Goal: Task Accomplishment & Management: Manage account settings

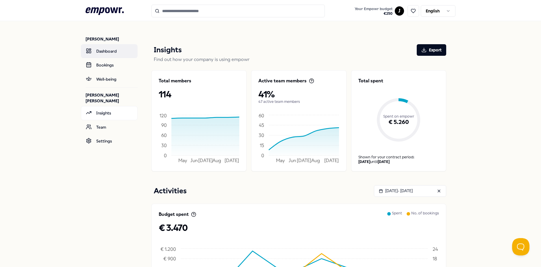
click at [122, 56] on link "Dashboard" at bounding box center [109, 51] width 57 height 14
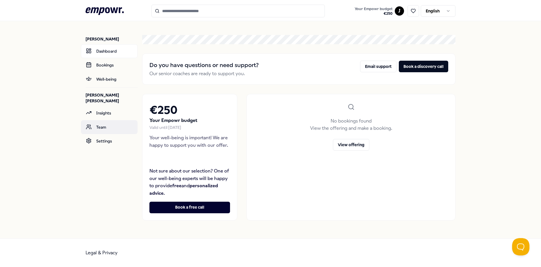
click at [114, 120] on link "Team" at bounding box center [109, 127] width 57 height 14
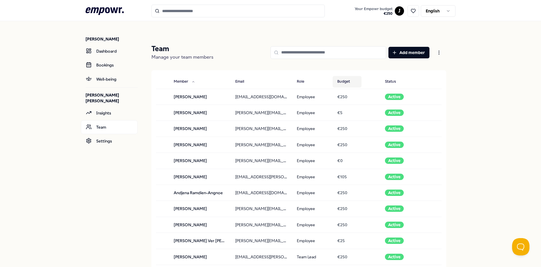
click at [344, 82] on button "Budget" at bounding box center [346, 82] width 29 height 12
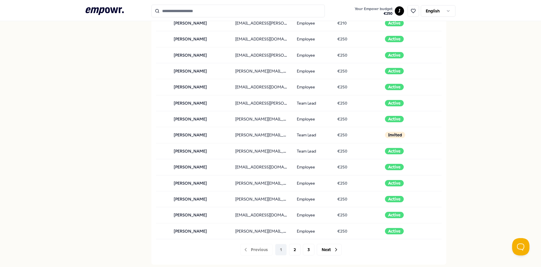
scroll to position [491, 0]
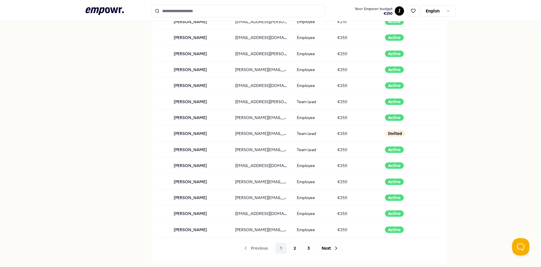
click at [291, 251] on div at bounding box center [298, 245] width 295 height 16
click at [327, 252] on div at bounding box center [298, 245] width 295 height 16
click at [287, 247] on div at bounding box center [298, 245] width 295 height 16
click at [293, 245] on div at bounding box center [298, 245] width 295 height 16
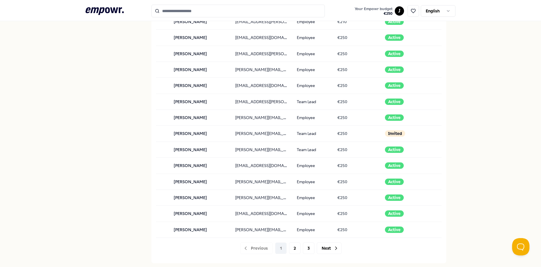
click at [323, 245] on div at bounding box center [298, 245] width 295 height 16
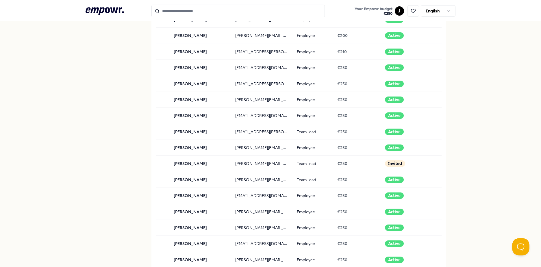
scroll to position [462, 0]
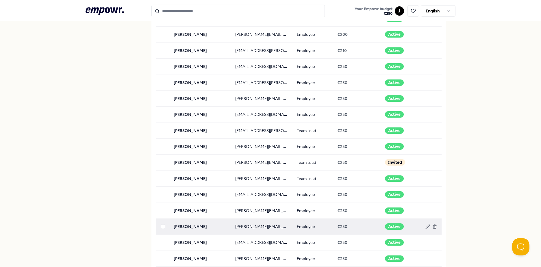
drag, startPoint x: 447, startPoint y: 225, endPoint x: 433, endPoint y: 222, distance: 13.9
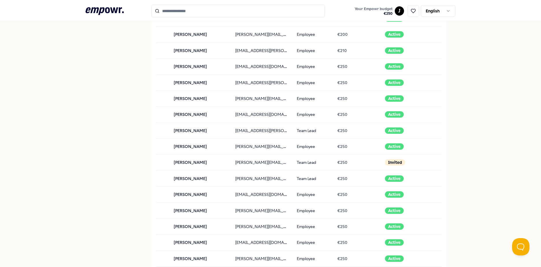
drag, startPoint x: 433, startPoint y: 222, endPoint x: 473, endPoint y: 244, distance: 45.2
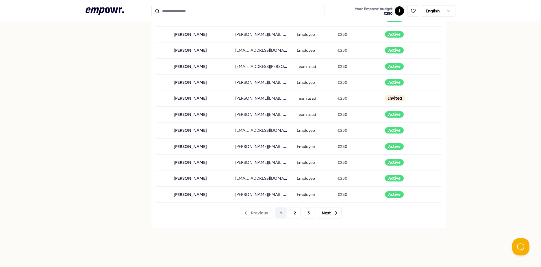
scroll to position [549, 0]
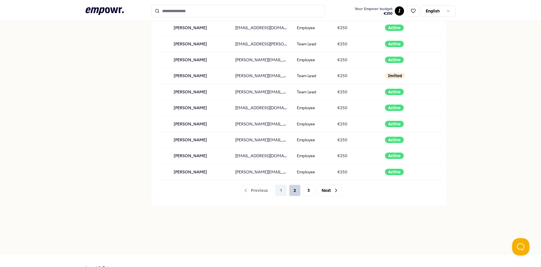
click at [291, 189] on button "2" at bounding box center [295, 191] width 12 height 12
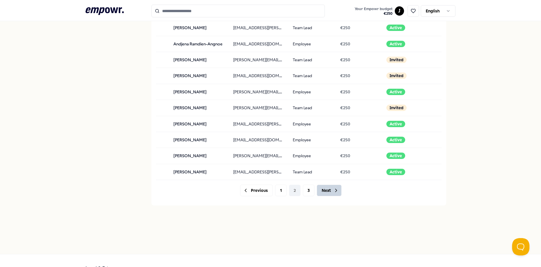
click at [329, 192] on button "Next" at bounding box center [329, 191] width 25 height 12
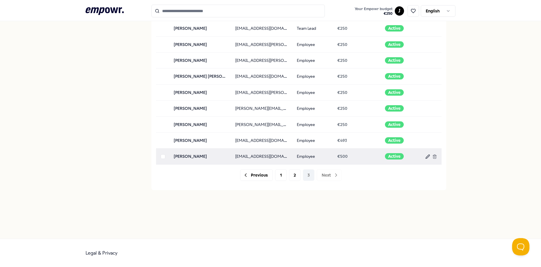
click at [427, 158] on icon at bounding box center [427, 156] width 5 height 5
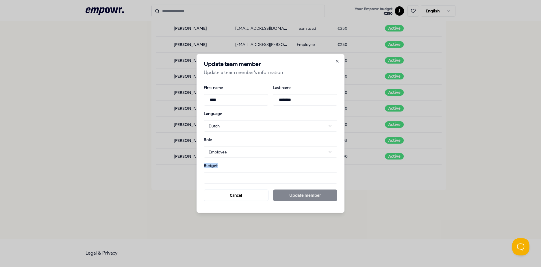
click at [229, 180] on div "Budget ***" at bounding box center [270, 173] width 133 height 20
click at [229, 180] on input "***" at bounding box center [270, 178] width 133 height 12
click at [218, 175] on input "*" at bounding box center [270, 178] width 133 height 12
click at [332, 177] on input "*" at bounding box center [270, 178] width 133 height 12
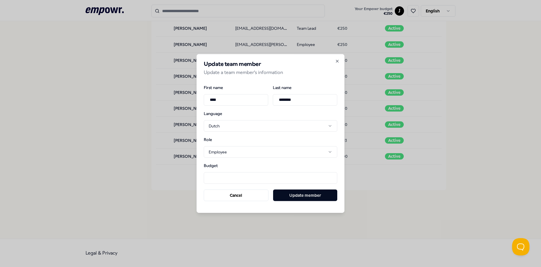
click at [332, 177] on input "*" at bounding box center [270, 178] width 133 height 12
click at [331, 175] on input "**" at bounding box center [270, 178] width 133 height 12
click at [331, 176] on input "*" at bounding box center [270, 178] width 133 height 12
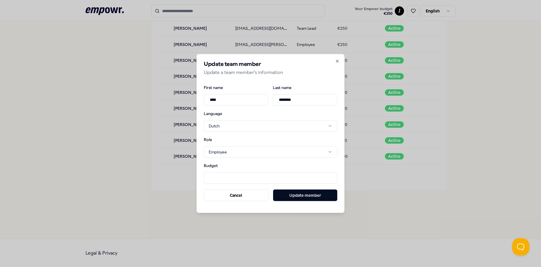
click at [331, 176] on input "*" at bounding box center [270, 178] width 133 height 12
click at [331, 176] on input "***" at bounding box center [270, 178] width 133 height 12
drag, startPoint x: 331, startPoint y: 176, endPoint x: 322, endPoint y: 180, distance: 10.0
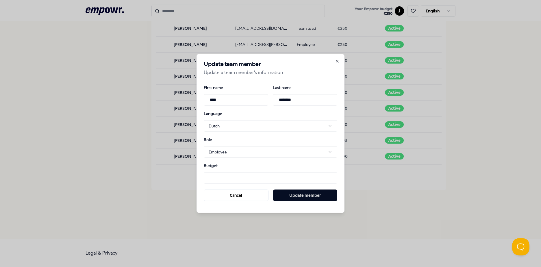
click at [325, 180] on input "***" at bounding box center [270, 178] width 133 height 12
click at [330, 176] on input "***" at bounding box center [270, 178] width 133 height 12
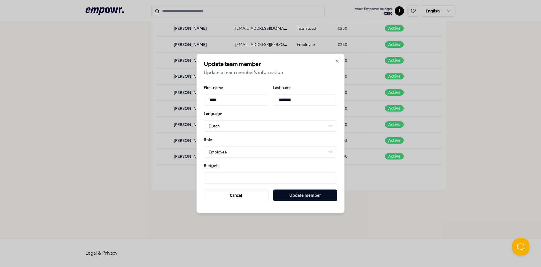
click at [330, 176] on input "***" at bounding box center [270, 178] width 133 height 12
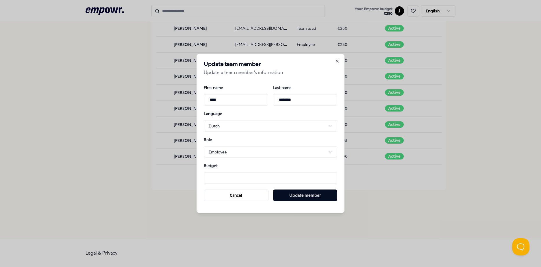
click at [330, 176] on input "***" at bounding box center [270, 178] width 133 height 12
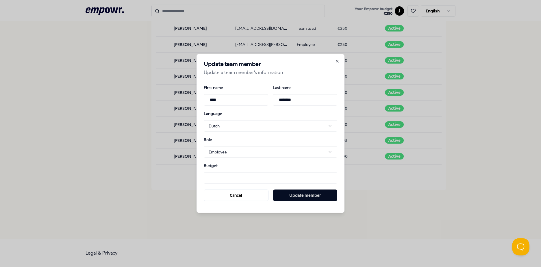
click at [330, 176] on input "***" at bounding box center [270, 178] width 133 height 12
type input "***"
click at [330, 176] on input "***" at bounding box center [270, 178] width 133 height 12
click at [315, 193] on button "Update member" at bounding box center [305, 195] width 64 height 12
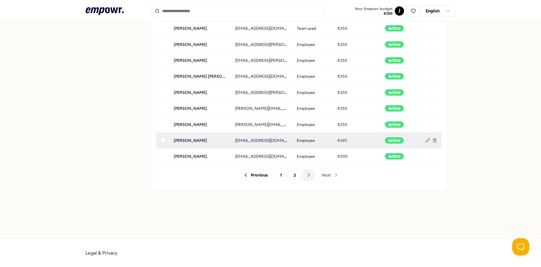
click at [178, 139] on td "[PERSON_NAME]" at bounding box center [200, 140] width 62 height 16
click at [161, 142] on button "button" at bounding box center [163, 140] width 5 height 5
click at [161, 144] on td at bounding box center [162, 140] width 13 height 16
click at [161, 142] on button "button" at bounding box center [163, 140] width 5 height 5
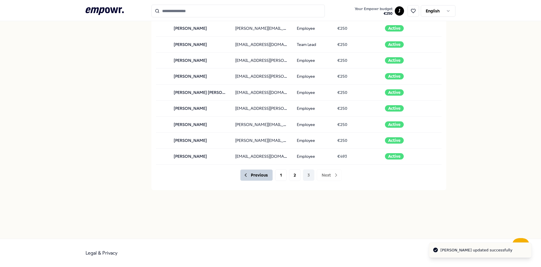
click at [252, 176] on button "Previous" at bounding box center [256, 175] width 33 height 12
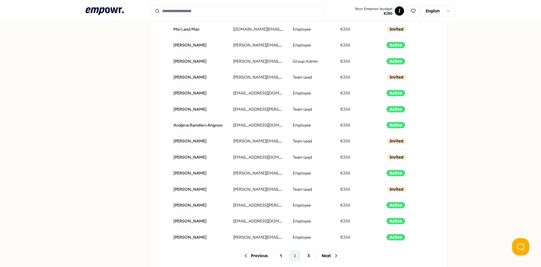
scroll to position [564, 0]
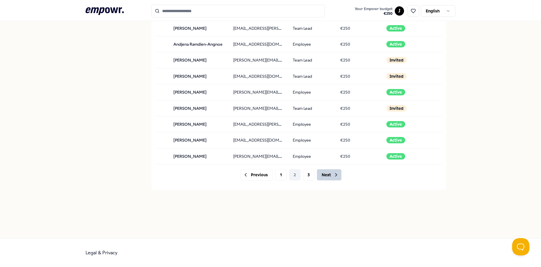
click at [333, 176] on icon at bounding box center [336, 175] width 6 height 6
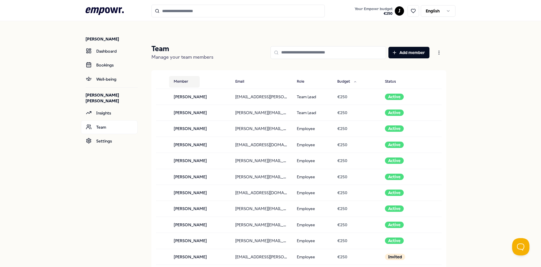
click at [180, 79] on button "Member" at bounding box center [184, 82] width 31 height 12
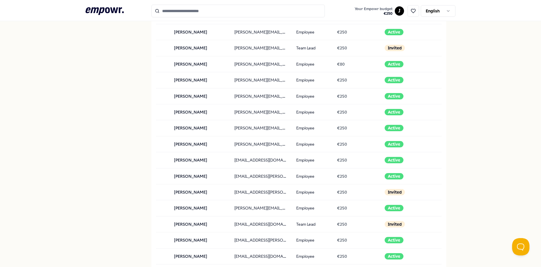
scroll to position [347, 0]
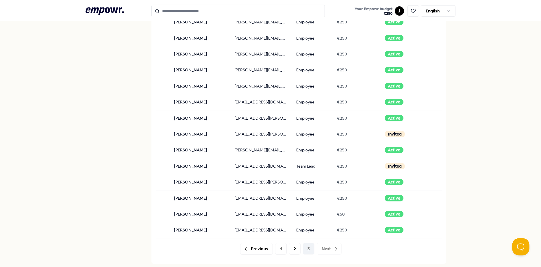
click at [279, 245] on div at bounding box center [298, 245] width 295 height 16
click at [255, 247] on div at bounding box center [298, 245] width 295 height 16
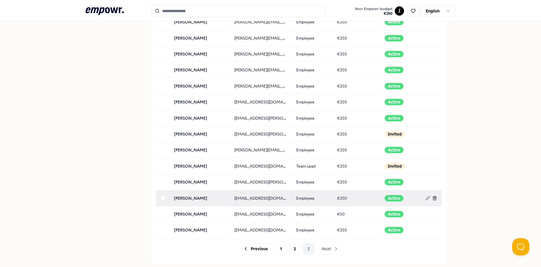
click at [435, 199] on line at bounding box center [435, 198] width 0 height 1
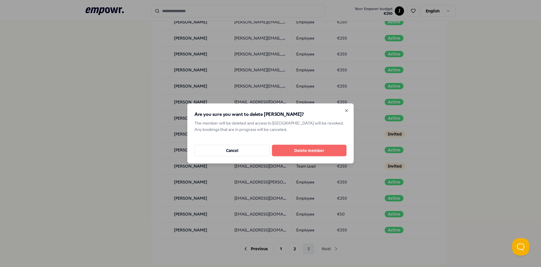
click at [323, 148] on button "Delete member" at bounding box center [309, 151] width 75 height 12
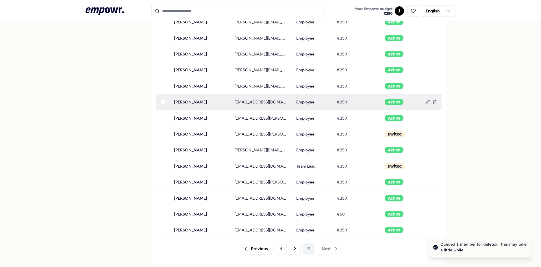
click at [432, 101] on icon at bounding box center [434, 102] width 5 height 5
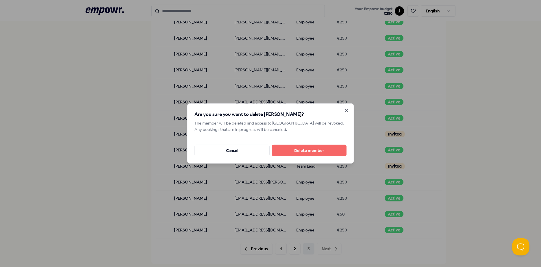
click at [321, 151] on button "Delete member" at bounding box center [309, 151] width 75 height 12
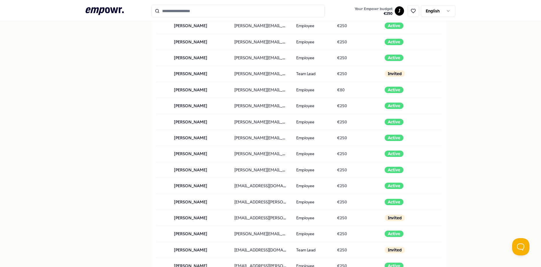
scroll to position [260, 0]
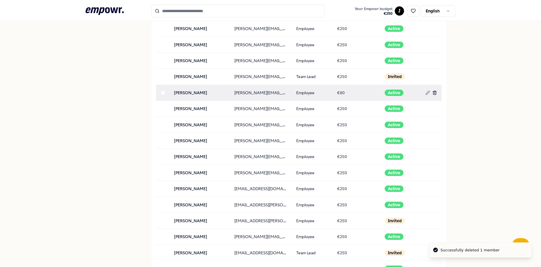
click at [432, 93] on icon at bounding box center [434, 92] width 5 height 5
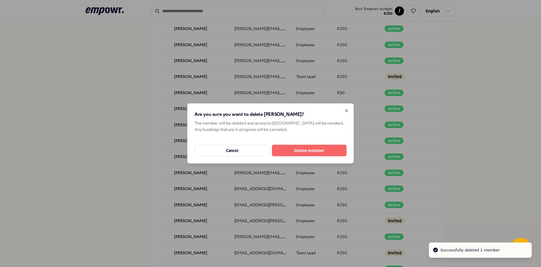
click at [308, 151] on button "Delete member" at bounding box center [309, 151] width 75 height 12
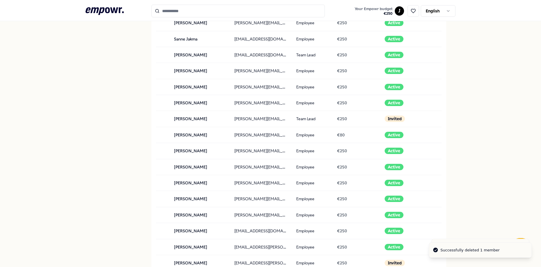
scroll to position [202, 0]
drag, startPoint x: 111, startPoint y: 128, endPoint x: 103, endPoint y: 110, distance: 20.0
click at [96, 114] on nav "Jolijn [PERSON_NAME] Dashboard Bookings Well-being [PERSON_NAME] [PERSON_NAME] …" at bounding box center [111, 129] width 52 height 621
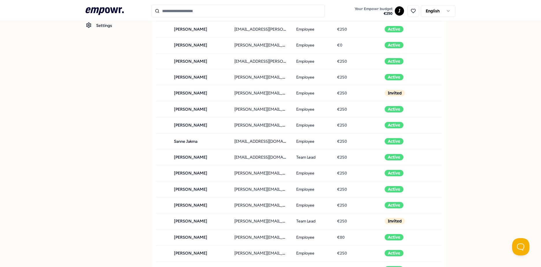
scroll to position [58, 0]
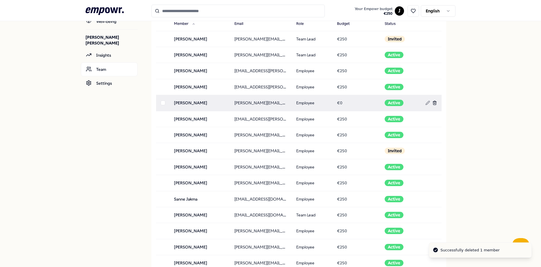
click at [433, 103] on icon at bounding box center [434, 103] width 5 height 5
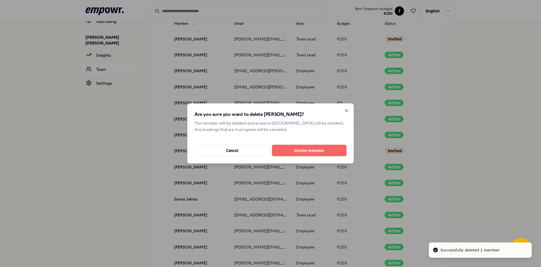
click at [317, 147] on button "Delete member" at bounding box center [309, 151] width 75 height 12
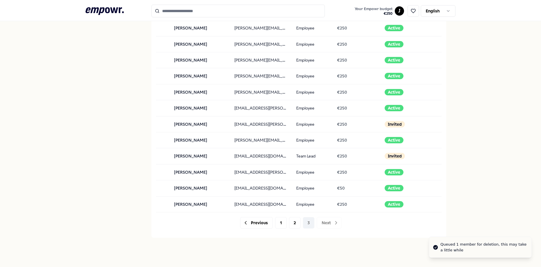
scroll to position [375, 0]
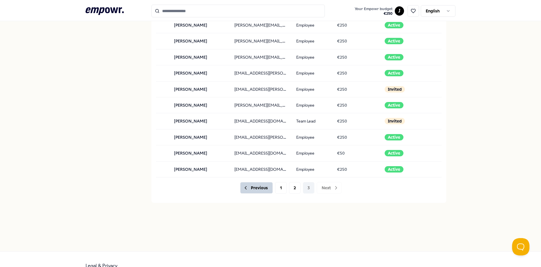
click at [260, 186] on button "Previous" at bounding box center [256, 188] width 33 height 12
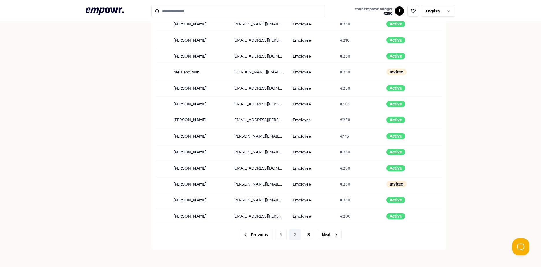
scroll to position [520, 0]
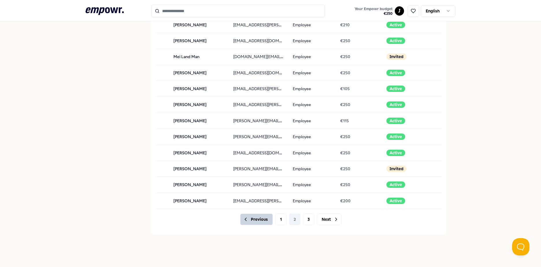
click at [253, 221] on button "Previous" at bounding box center [256, 219] width 33 height 12
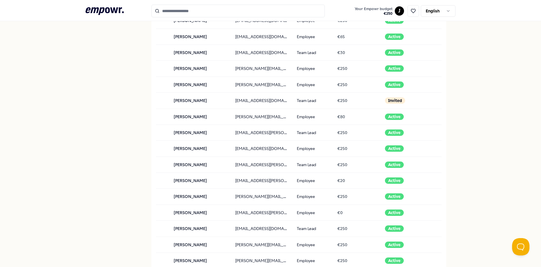
scroll to position [404, 0]
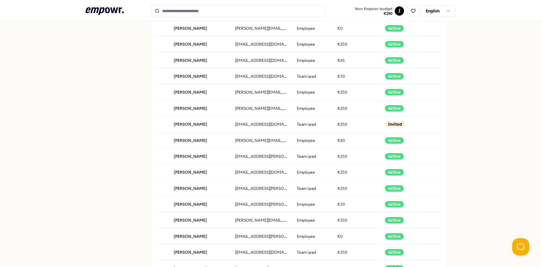
drag, startPoint x: 127, startPoint y: 146, endPoint x: 115, endPoint y: 115, distance: 33.5
click at [115, 115] on nav "Jolijn [PERSON_NAME] Dashboard Bookings Well-being [PERSON_NAME] [PERSON_NAME] …" at bounding box center [111, 7] width 52 height 781
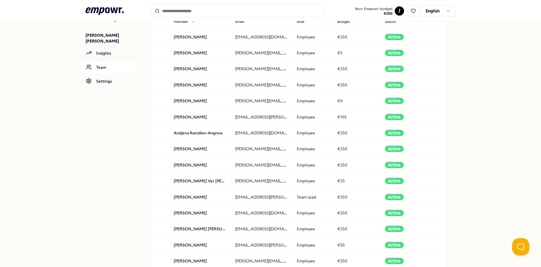
scroll to position [58, 0]
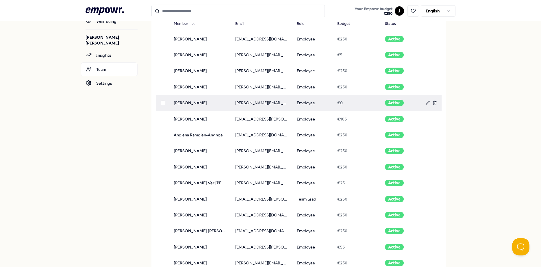
click at [433, 102] on icon at bounding box center [434, 103] width 3 height 3
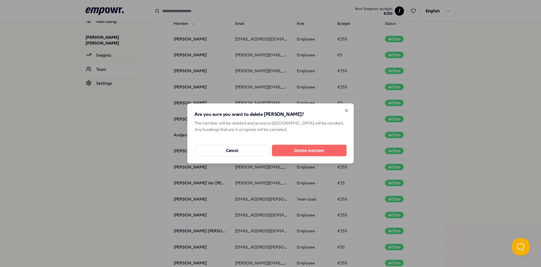
click at [315, 151] on button "Delete member" at bounding box center [309, 151] width 75 height 12
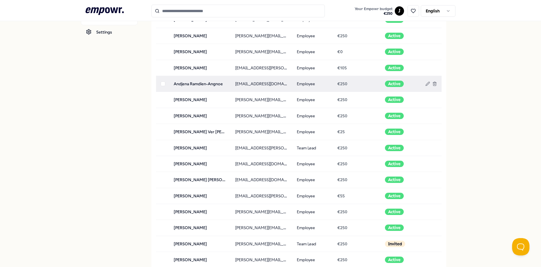
scroll to position [0, 0]
